Goal: Obtain resource: Download file/media

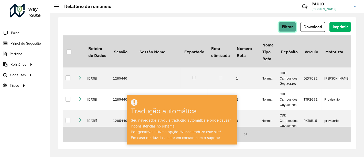
click at [290, 26] on font "Filtrar" at bounding box center [287, 27] width 11 height 4
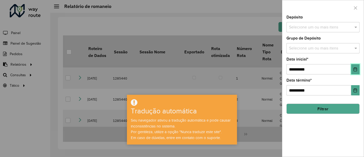
click at [355, 68] on icon "Escolha a data" at bounding box center [355, 69] width 4 height 4
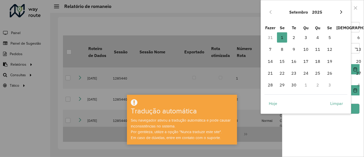
click at [340, 9] on button "Próximo mês" at bounding box center [341, 12] width 8 height 8
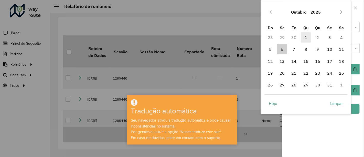
click at [305, 37] on span "1" at bounding box center [306, 37] width 10 height 10
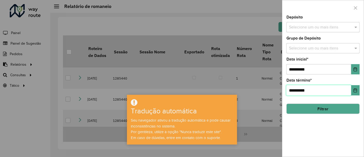
click at [307, 89] on input "**********" at bounding box center [318, 90] width 65 height 10
click at [355, 90] on icon "Escolha a data" at bounding box center [355, 90] width 4 height 4
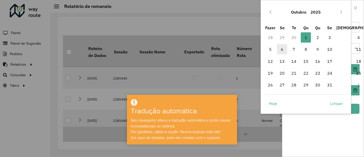
click at [283, 49] on font "6" at bounding box center [282, 49] width 3 height 5
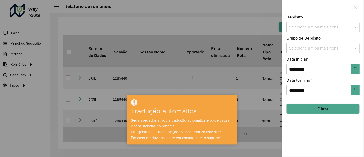
click at [335, 105] on button "Filtrar" at bounding box center [322, 108] width 73 height 10
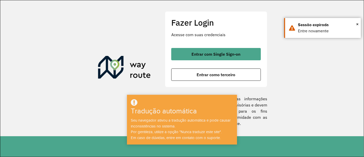
click at [242, 59] on div at bounding box center [182, 78] width 364 height 157
click at [243, 56] on div at bounding box center [182, 78] width 364 height 157
click at [231, 52] on div at bounding box center [182, 78] width 364 height 157
click at [356, 22] on font "×" at bounding box center [357, 24] width 3 height 6
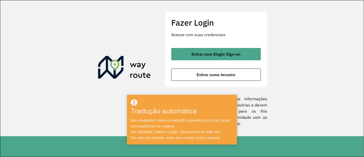
click at [204, 53] on div at bounding box center [182, 78] width 364 height 157
click at [213, 107] on h3 "Tradução automática" at bounding box center [173, 111] width 84 height 9
click at [221, 32] on div at bounding box center [182, 78] width 364 height 157
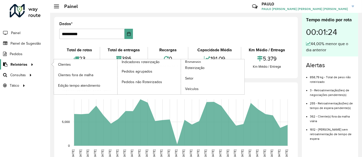
click at [28, 64] on div at bounding box center [31, 64] width 8 height 5
click at [195, 61] on font "Romaneio" at bounding box center [193, 62] width 17 height 4
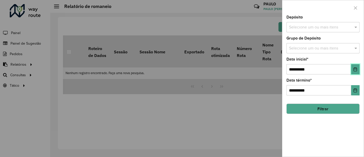
click at [356, 64] on button "Escolha a data" at bounding box center [355, 69] width 8 height 10
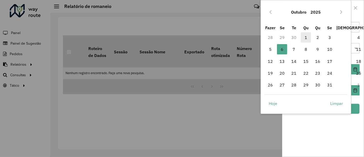
click at [308, 36] on span "1" at bounding box center [306, 37] width 10 height 10
type input "**********"
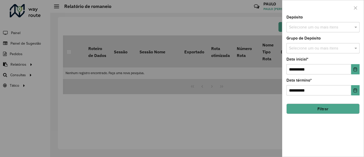
click at [337, 107] on button "Filtrar" at bounding box center [322, 108] width 73 height 10
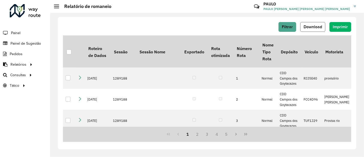
click at [314, 28] on font "Download" at bounding box center [312, 27] width 18 height 4
